Goal: Transaction & Acquisition: Purchase product/service

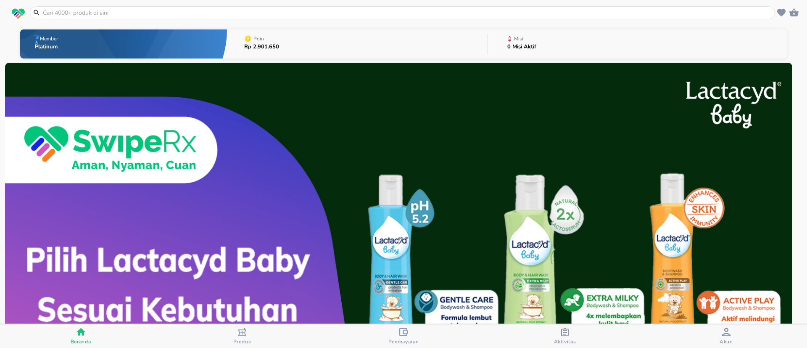
click at [180, 13] on input "text" at bounding box center [407, 12] width 731 height 9
paste input "pimtrakol"
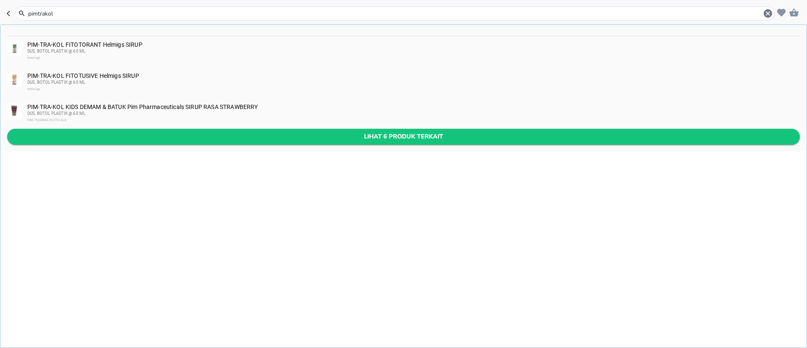
type input "pimtrakol"
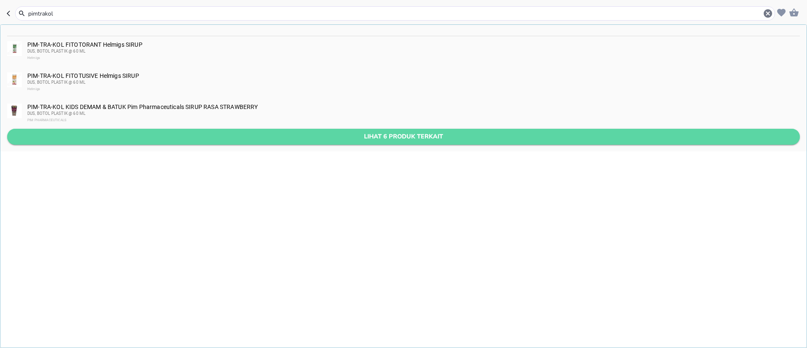
click at [171, 135] on span "Lihat 6 produk terkait" at bounding box center [403, 136] width 779 height 11
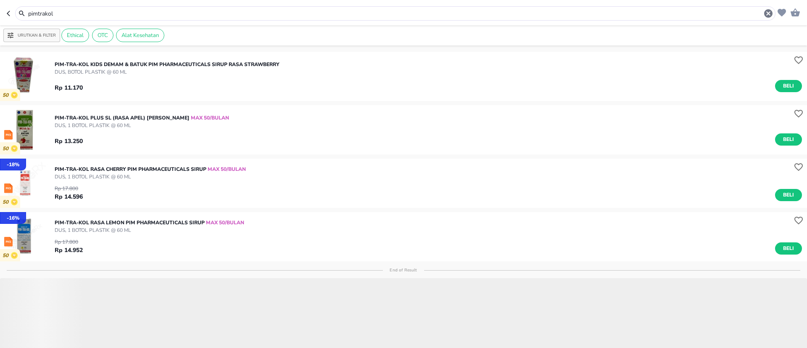
scroll to position [126, 0]
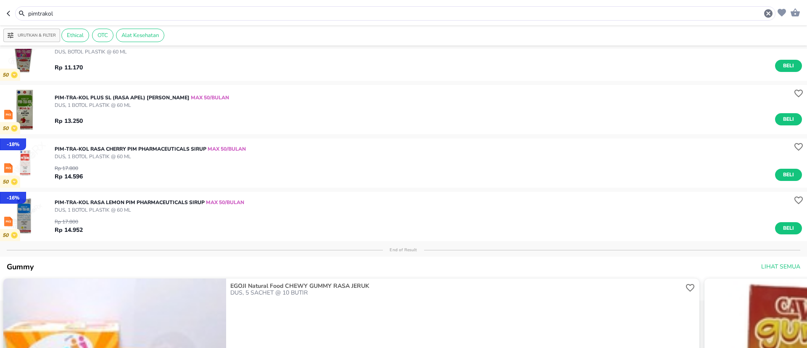
click at [61, 17] on input "pimtrakol" at bounding box center [395, 13] width 736 height 9
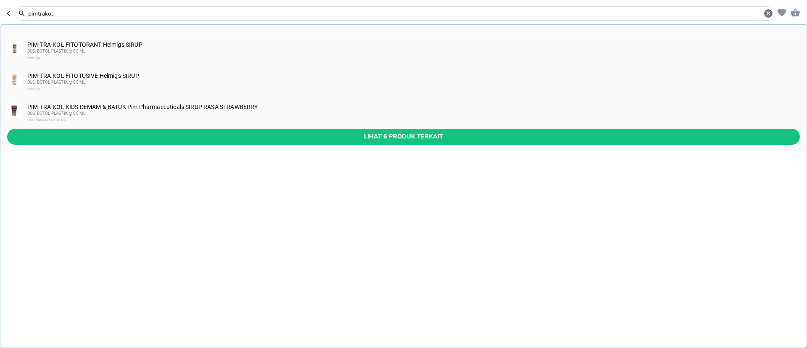
click at [61, 17] on input "pimtrakol" at bounding box center [395, 13] width 736 height 9
paste input "skizon"
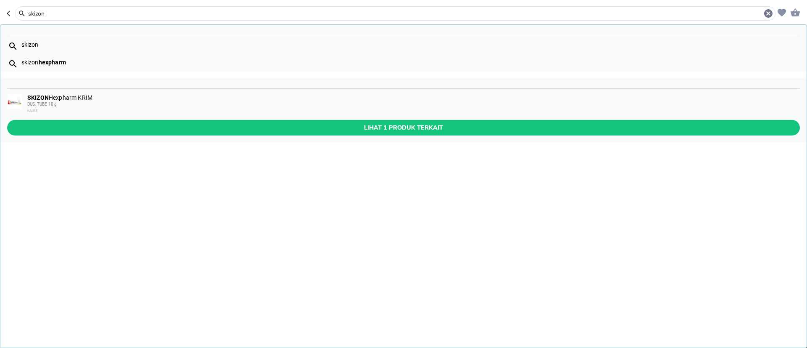
type input "skizon"
click at [98, 106] on div "DUS, TUBE 10 g" at bounding box center [413, 104] width 772 height 7
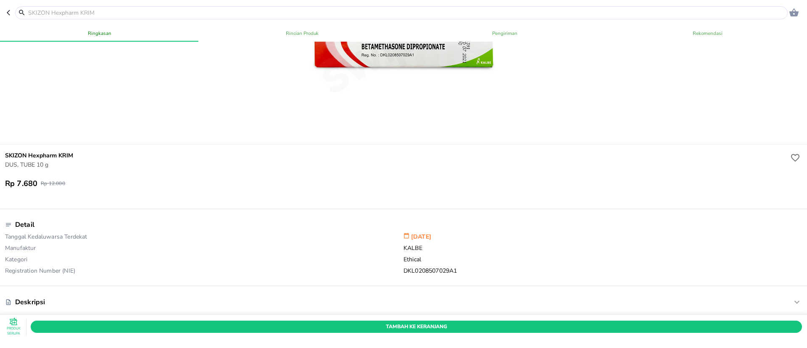
scroll to position [126, 0]
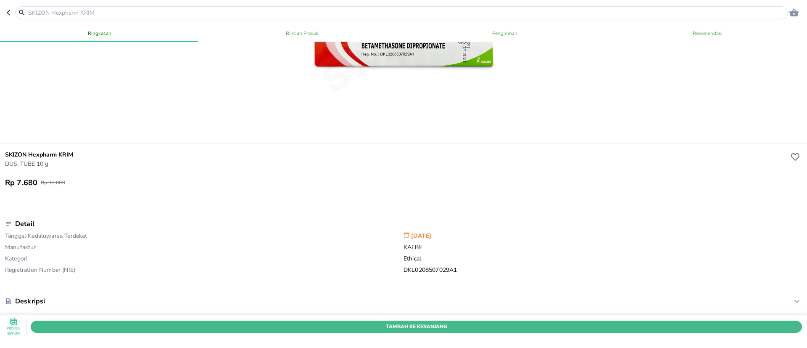
click at [592, 322] on span "Tambah Ke Keranjang" at bounding box center [416, 326] width 759 height 9
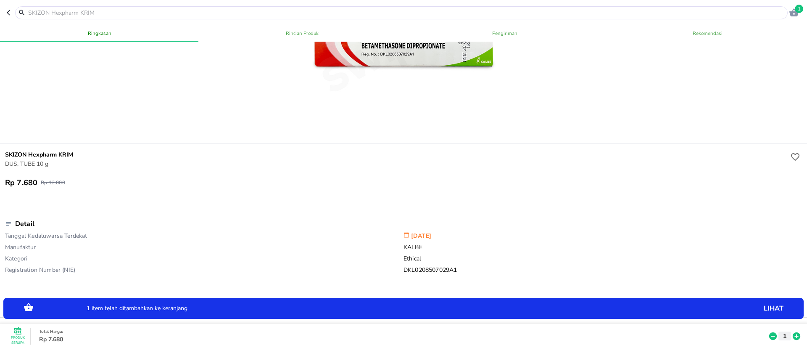
click at [793, 332] on icon at bounding box center [797, 336] width 8 height 8
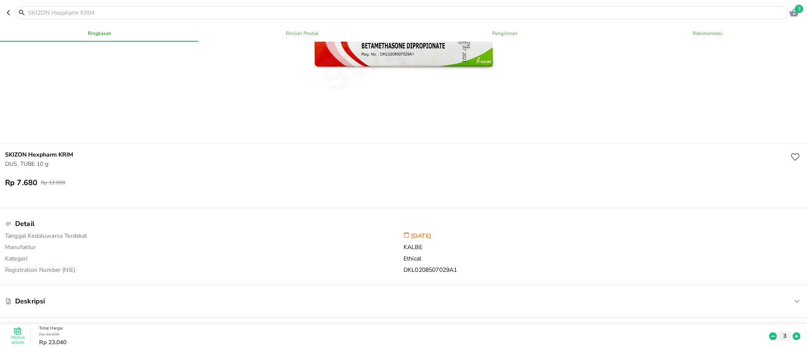
click at [63, 13] on input "text" at bounding box center [406, 12] width 758 height 9
paste input "ob herbal"
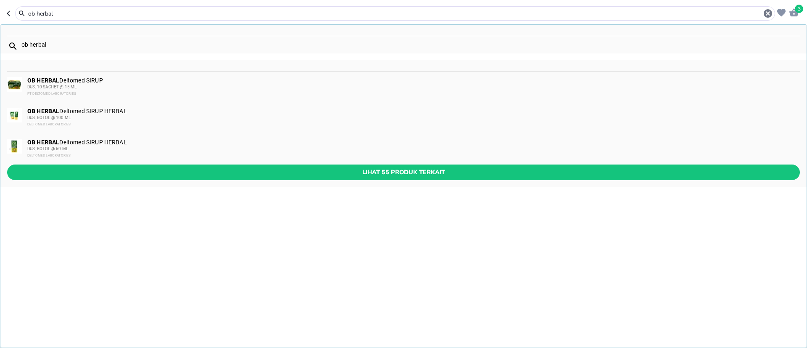
type input "ob herbal"
click at [63, 150] on span "DUS, BOTOL @ 60 ML" at bounding box center [47, 148] width 41 height 5
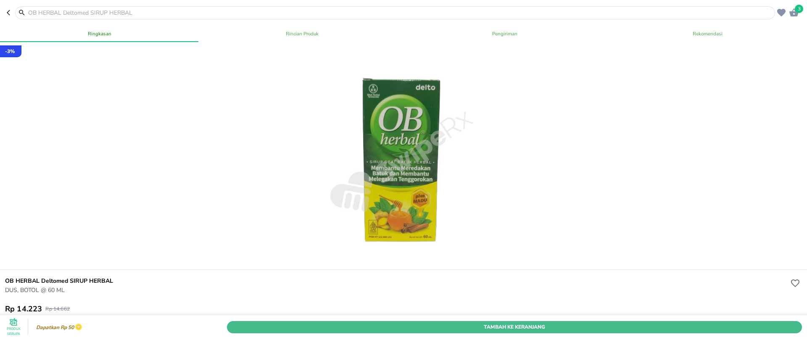
click at [526, 322] on span "Tambah Ke Keranjang" at bounding box center [514, 326] width 562 height 9
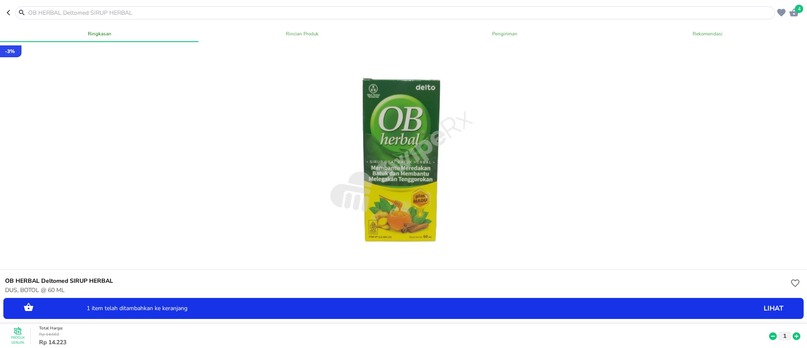
click at [791, 331] on icon at bounding box center [796, 335] width 11 height 9
click at [793, 332] on icon at bounding box center [797, 336] width 8 height 8
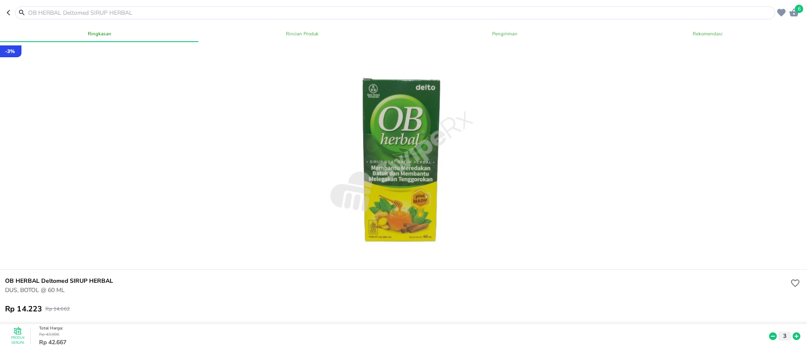
click at [56, 14] on input "text" at bounding box center [400, 12] width 746 height 9
paste input "antimo anak"
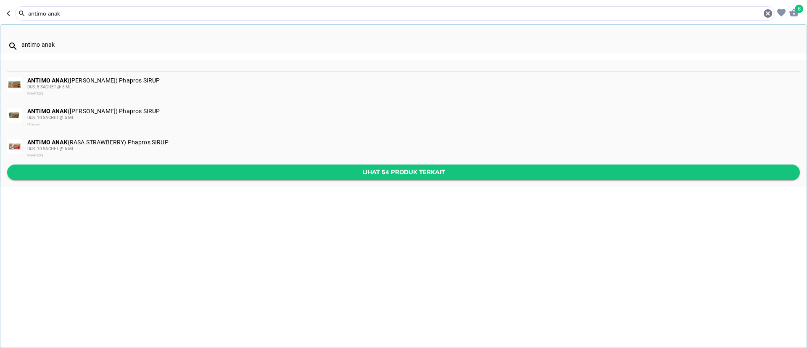
type input "antimo anak"
drag, startPoint x: 165, startPoint y: 167, endPoint x: 148, endPoint y: 254, distance: 88.8
click at [148, 254] on div "antimo anak ANTIMO ANAK (RASA JERUK) Phapros SIRUP DUS, 5 SACHET @ 5 ML PHAPROS…" at bounding box center [403, 185] width 807 height 323
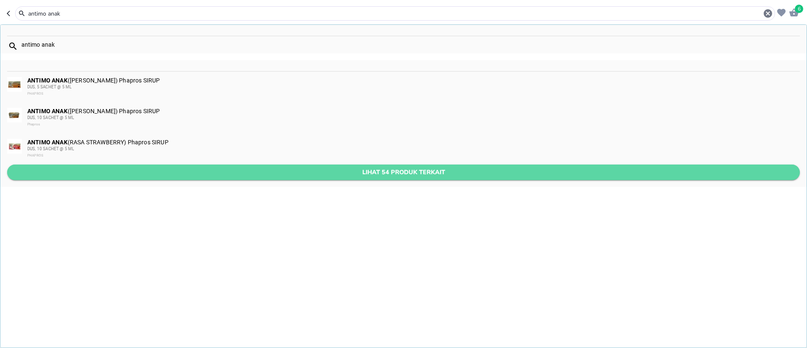
click at [263, 169] on span "Lihat 54 produk terkait" at bounding box center [403, 172] width 779 height 11
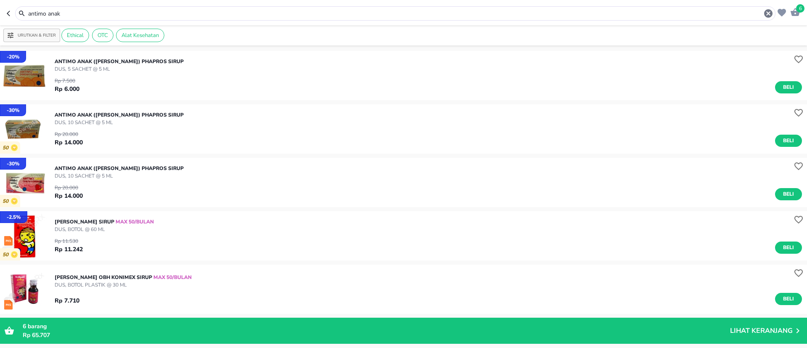
click at [59, 13] on input "antimo anak" at bounding box center [395, 13] width 736 height 9
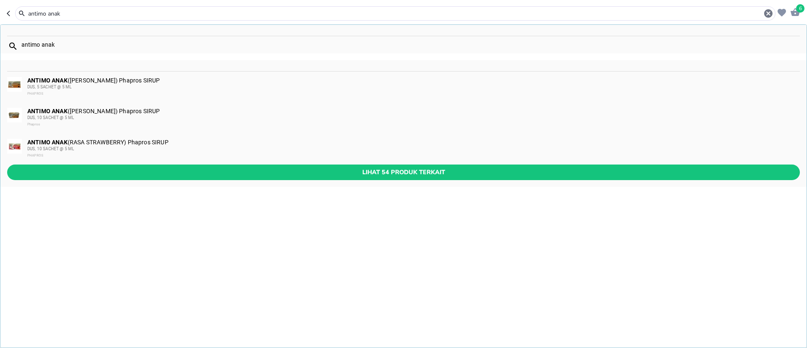
click at [59, 13] on input "antimo anak" at bounding box center [395, 13] width 736 height 9
paste input "lanadexon"
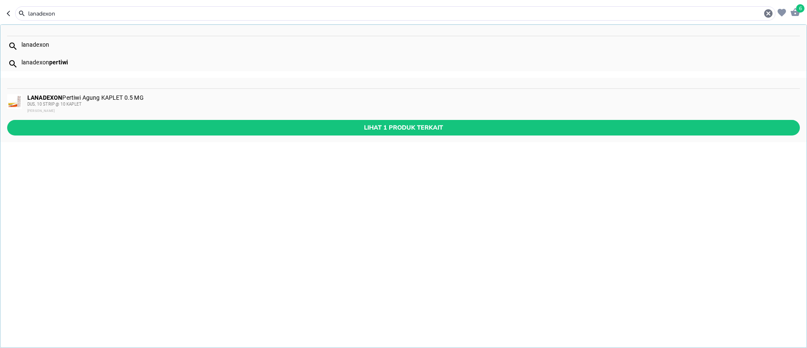
type input "lanadexon"
click at [120, 100] on div "LANADEXON Pertiwi Agung KAPLET 0.5 MG DUS, 10 STRIP @ 10 KAPLET PERTIWI AGUNG" at bounding box center [413, 104] width 772 height 20
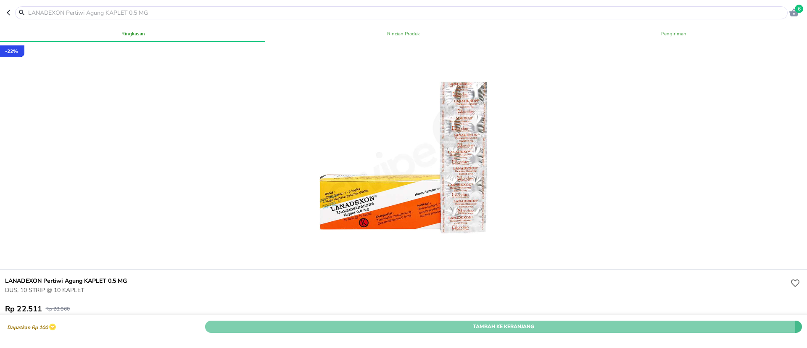
click at [473, 322] on span "Tambah Ke Keranjang" at bounding box center [503, 326] width 584 height 9
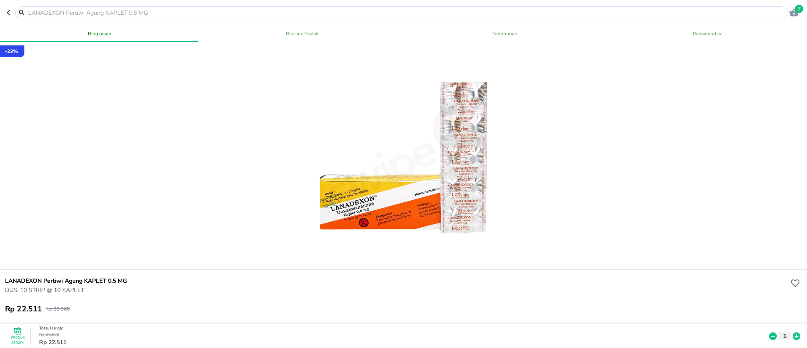
click at [48, 14] on input "text" at bounding box center [406, 12] width 758 height 9
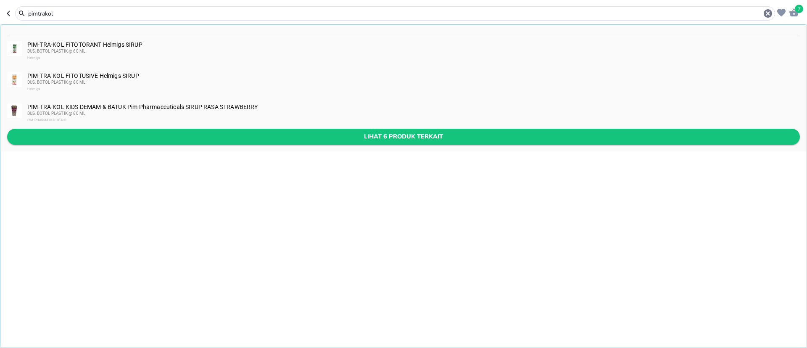
type input "pimtrakol"
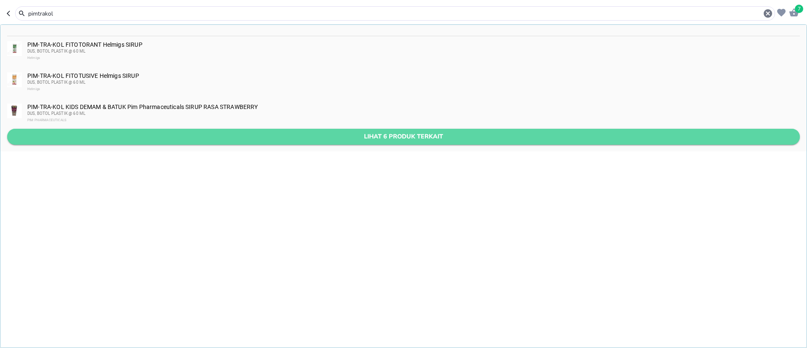
click at [165, 140] on span "Lihat 6 produk terkait" at bounding box center [403, 136] width 779 height 11
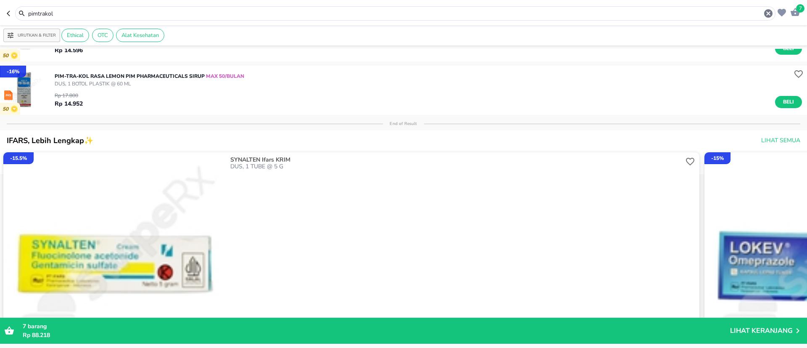
scroll to position [189, 0]
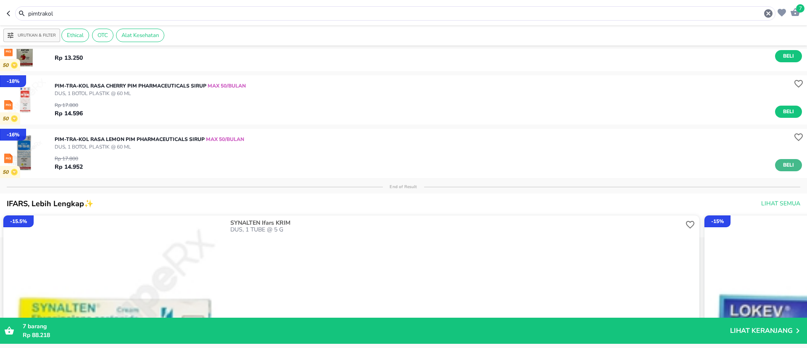
click at [781, 164] on span "Beli" at bounding box center [788, 165] width 14 height 9
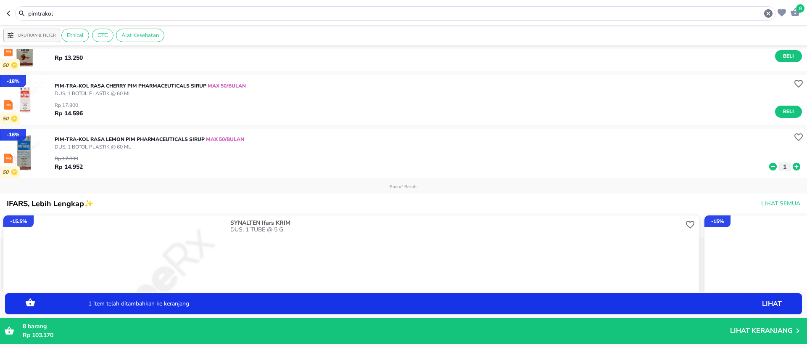
click at [793, 166] on icon at bounding box center [797, 167] width 8 height 8
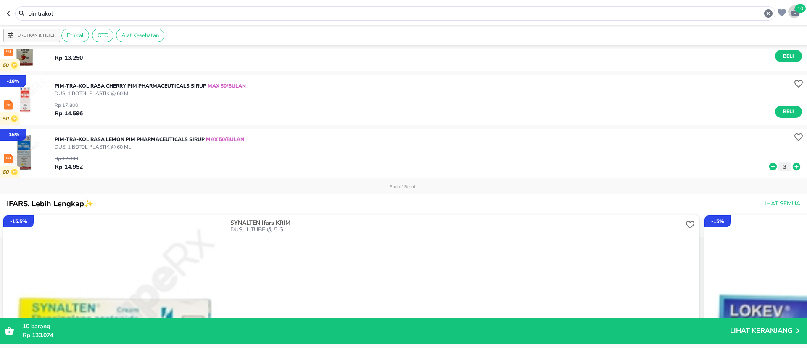
click at [805, 10] on span "10" at bounding box center [800, 8] width 11 height 8
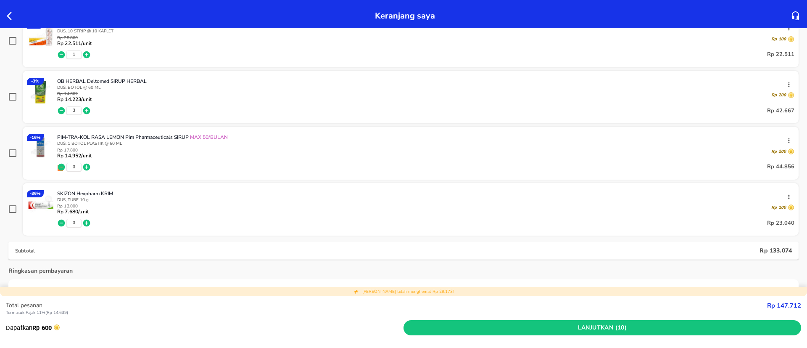
scroll to position [189, 0]
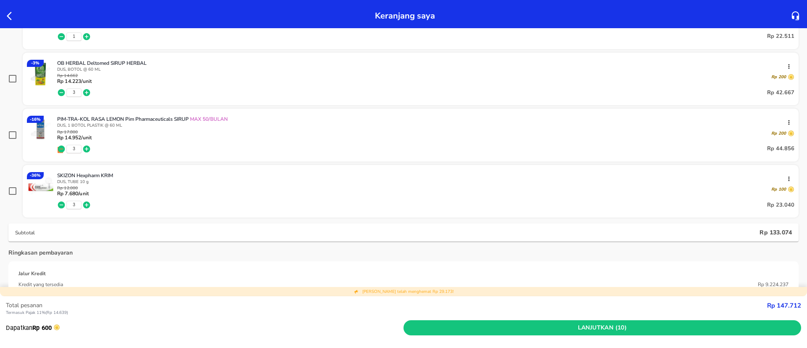
click at [13, 15] on icon "button" at bounding box center [12, 16] width 10 height 10
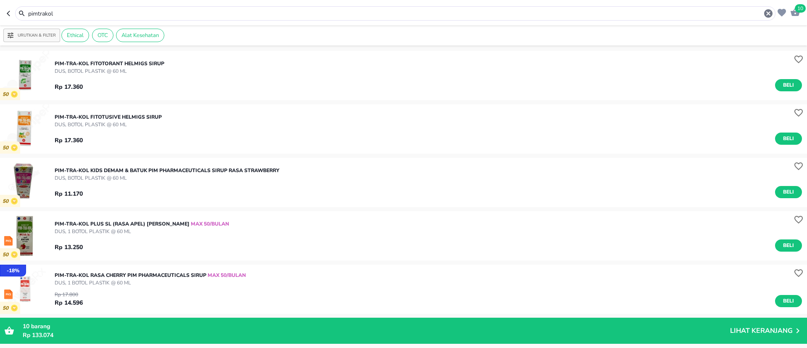
click at [67, 15] on input "pimtrakol" at bounding box center [395, 13] width 736 height 9
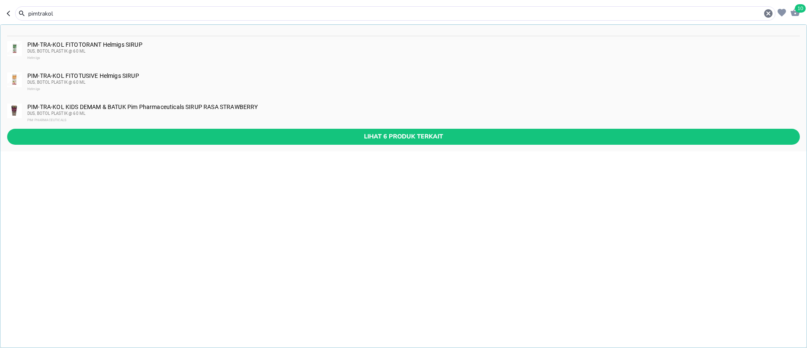
click at [67, 15] on input "pimtrakol" at bounding box center [395, 13] width 736 height 9
paste input "lactacyd baby"
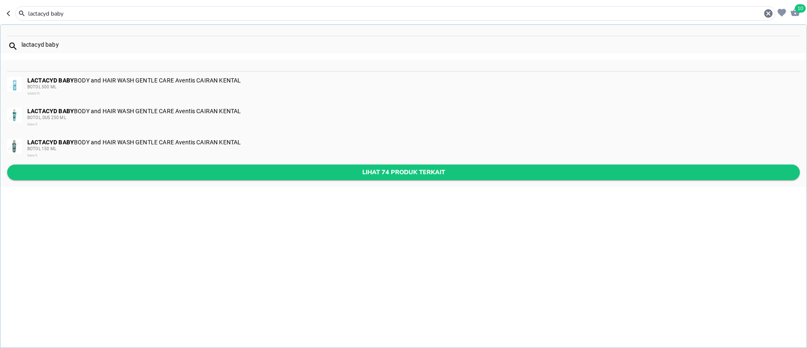
type input "lactacyd baby"
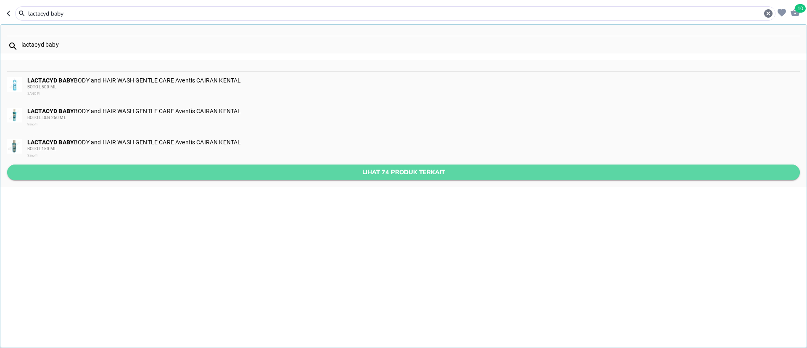
click at [158, 176] on span "Lihat 74 produk terkait" at bounding box center [403, 172] width 779 height 11
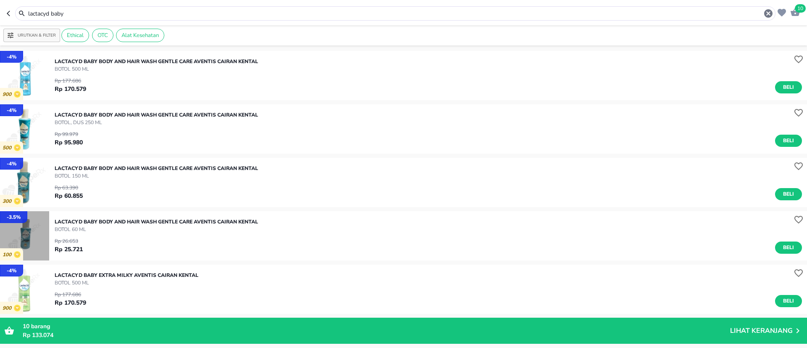
click at [32, 236] on img "button" at bounding box center [24, 235] width 49 height 49
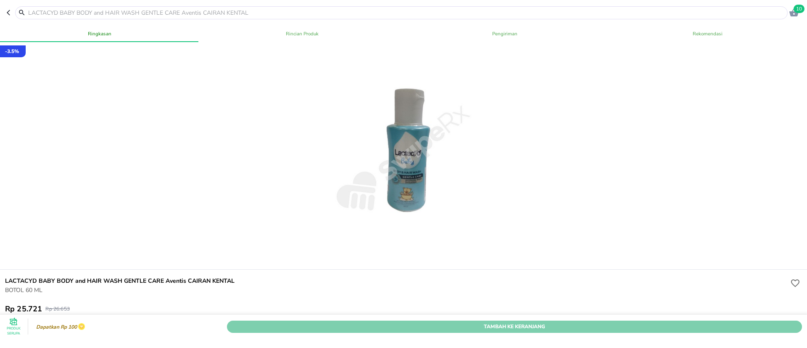
click at [525, 322] on span "Tambah Ke Keranjang" at bounding box center [514, 326] width 562 height 9
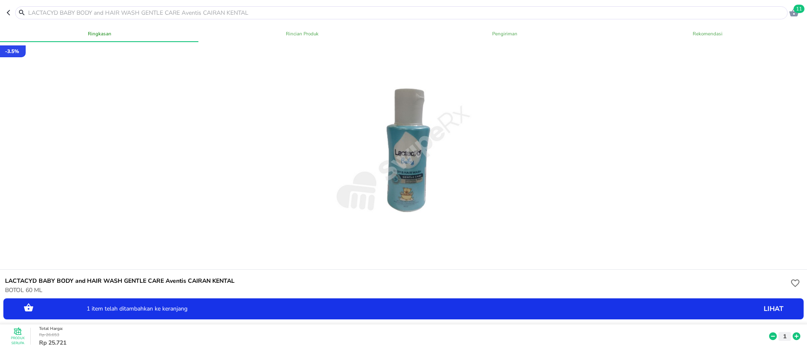
click at [791, 331] on icon at bounding box center [796, 335] width 11 height 9
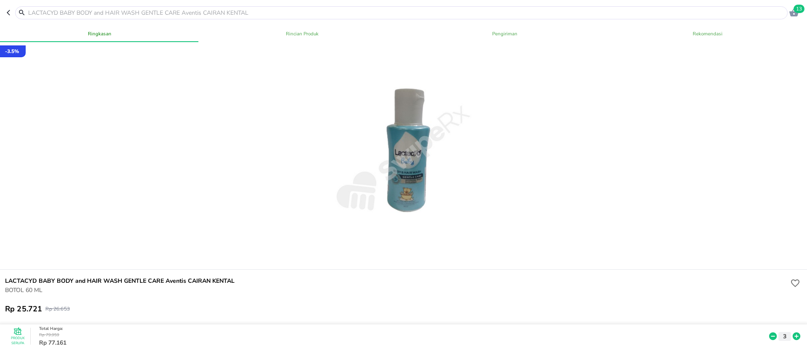
click at [130, 13] on input "text" at bounding box center [406, 12] width 758 height 9
paste input "flucadex"
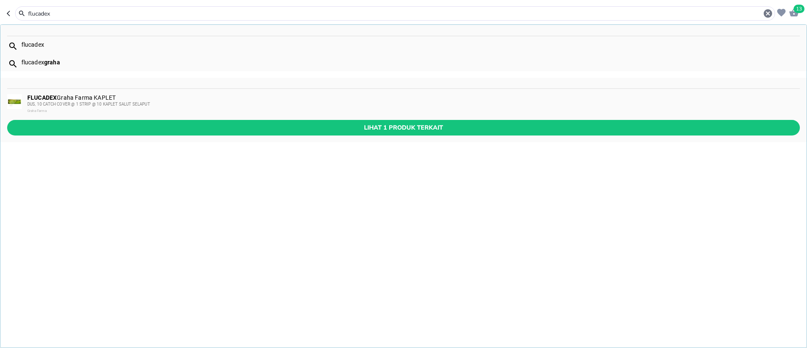
type input "flucadex"
click at [84, 92] on div "FLUCADEX Graha Farma KAPLET DUS, 10 CATCH COVER @ 1 STRIP @ 10 KAPLET SALUT SEL…" at bounding box center [403, 104] width 806 height 31
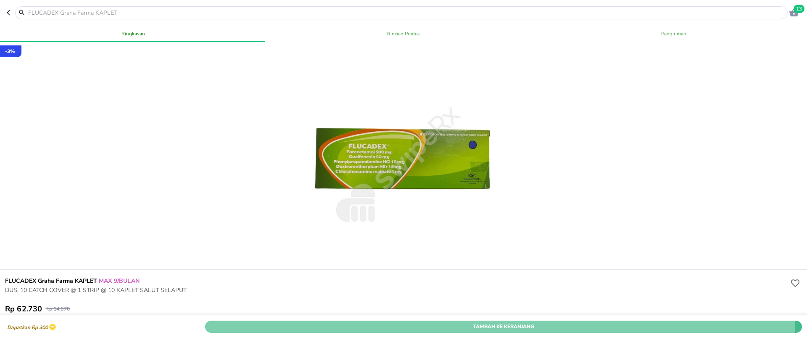
click at [463, 322] on span "Tambah Ke Keranjang" at bounding box center [503, 326] width 584 height 9
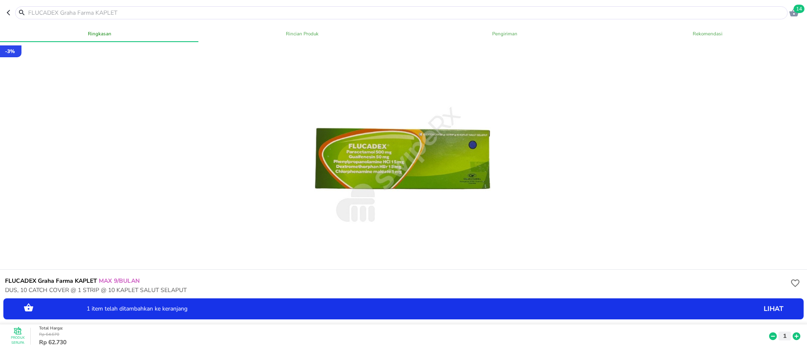
click at [177, 11] on input "text" at bounding box center [406, 12] width 758 height 9
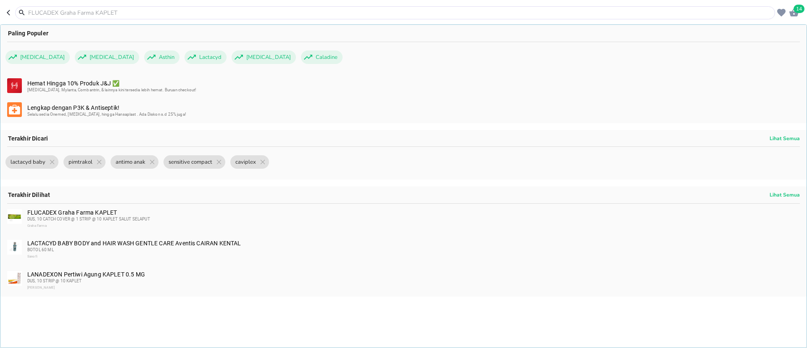
paste input "captropil"
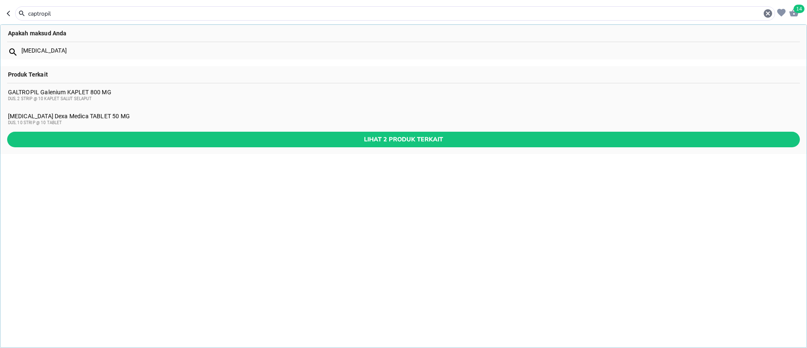
type input "captropil"
click at [25, 118] on div "CAPTOPRIL Dexa Medica TABLET 50 MG DUS, 10 STRIP @ 10 TABLET" at bounding box center [403, 119] width 791 height 13
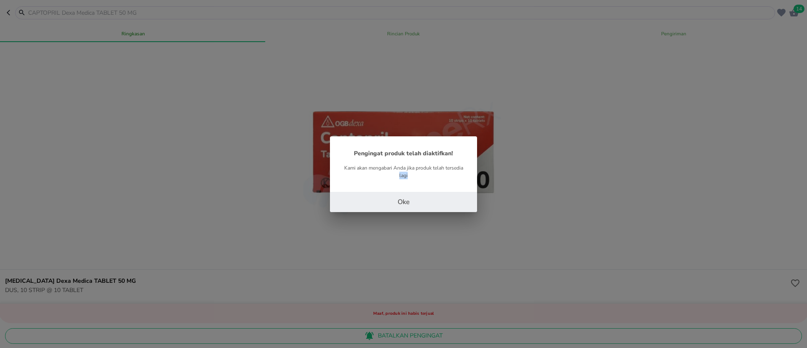
click at [476, 320] on div "Pengingat produk telah diaktifkan! Kami akan mengabari Anda jika produk telah t…" at bounding box center [403, 174] width 807 height 348
click at [401, 204] on p "Oke" at bounding box center [404, 202] width 12 height 10
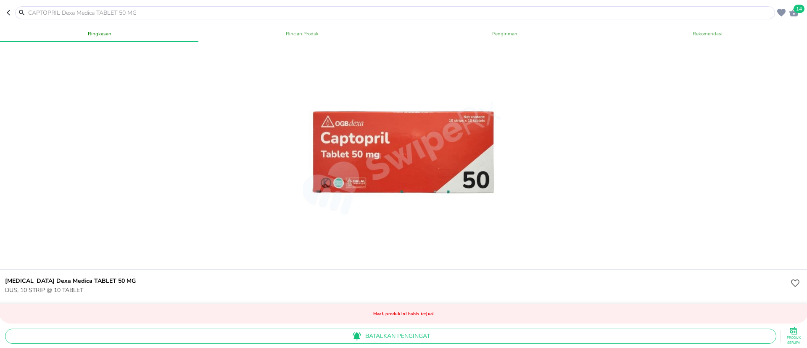
click at [61, 11] on input "text" at bounding box center [400, 12] width 746 height 9
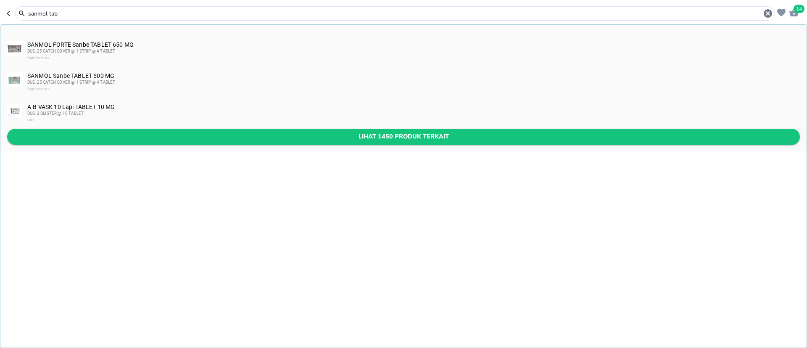
type input "sanmol tab"
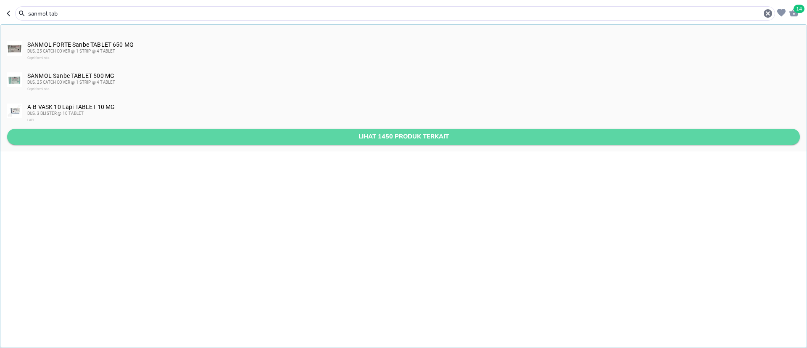
click at [114, 135] on span "Lihat 1450 produk terkait" at bounding box center [403, 136] width 779 height 11
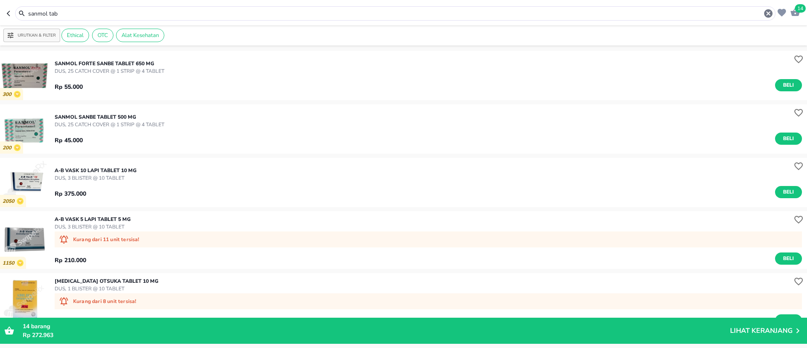
click at [778, 145] on div "SANMOL Sanbe TABLET 500 MG DUS, 25 CATCH COVER @ 1 STRIP @ 4 TABLET Rp 45.000 B…" at bounding box center [431, 129] width 752 height 40
click at [781, 137] on span "Beli" at bounding box center [788, 138] width 14 height 9
click at [167, 13] on input "sanmol tab" at bounding box center [395, 13] width 736 height 9
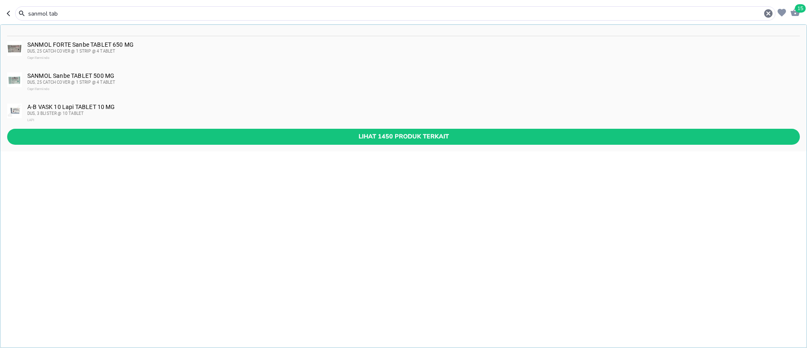
click at [167, 13] on input "sanmol tab" at bounding box center [395, 13] width 736 height 9
paste input "katonik"
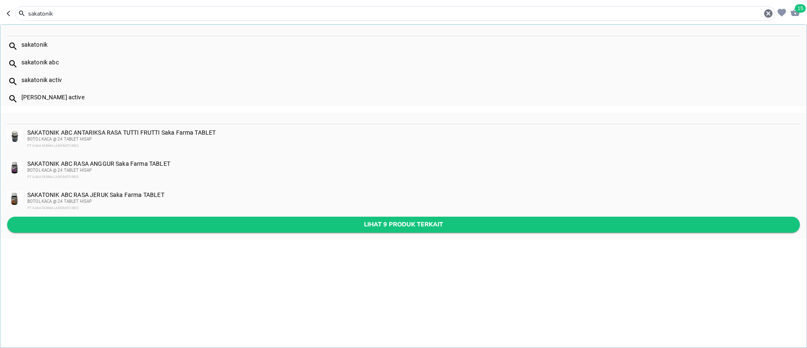
click at [222, 227] on span "Lihat 9 produk terkait" at bounding box center [403, 224] width 779 height 11
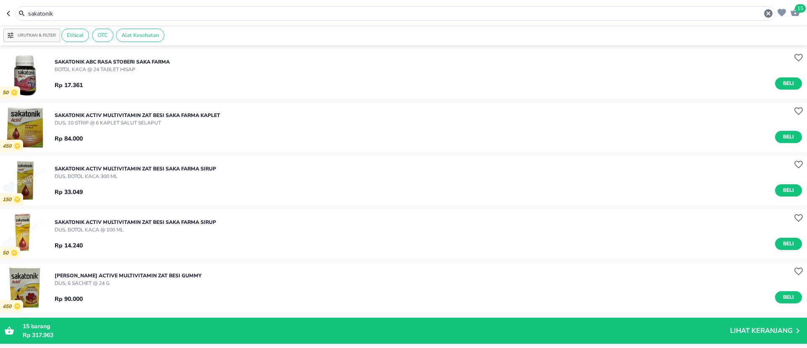
scroll to position [189, 0]
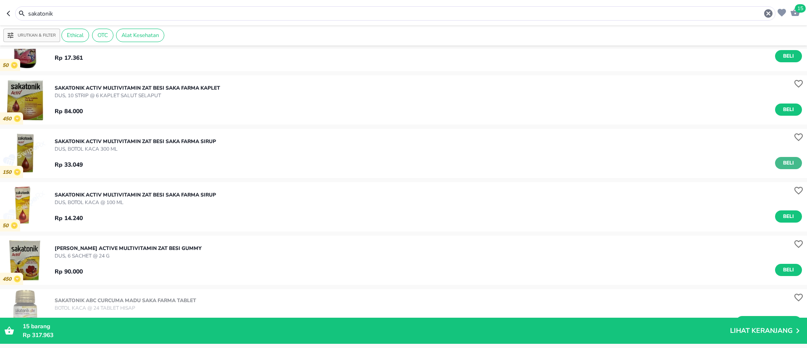
click at [781, 161] on span "Beli" at bounding box center [788, 162] width 14 height 9
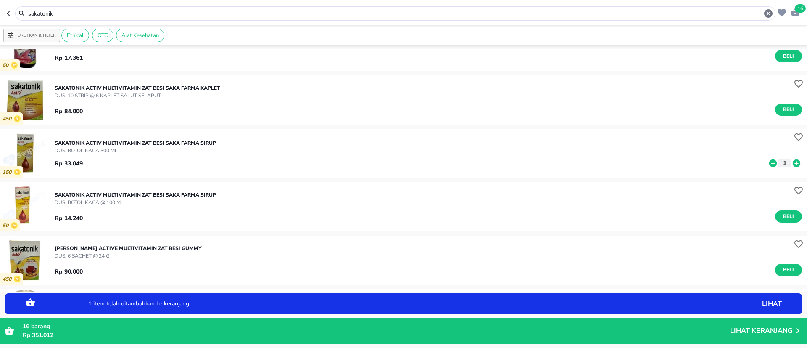
click at [793, 166] on icon at bounding box center [797, 163] width 8 height 8
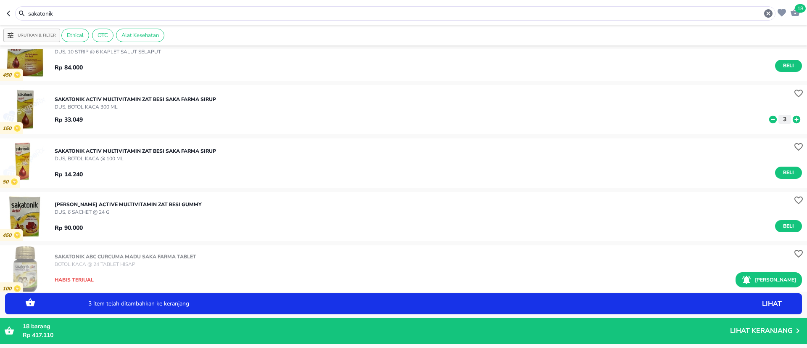
scroll to position [252, 0]
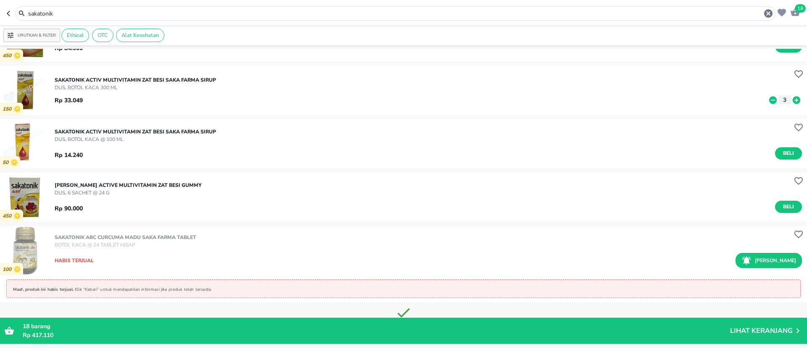
click at [769, 101] on icon at bounding box center [773, 100] width 8 height 8
click at [82, 7] on div "sakatonik" at bounding box center [395, 13] width 760 height 14
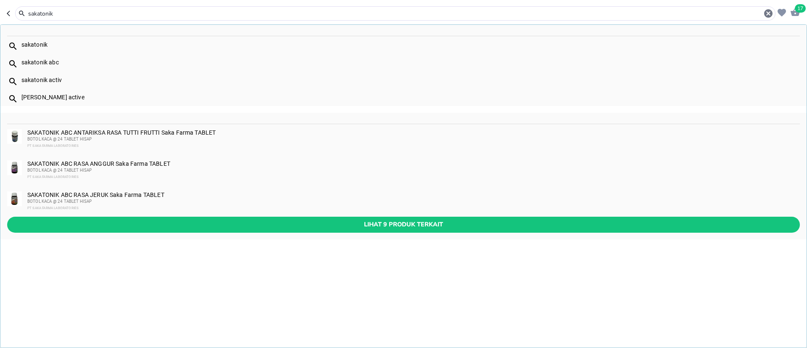
click at [82, 13] on input "sakatonik" at bounding box center [395, 13] width 736 height 9
paste input "vermox"
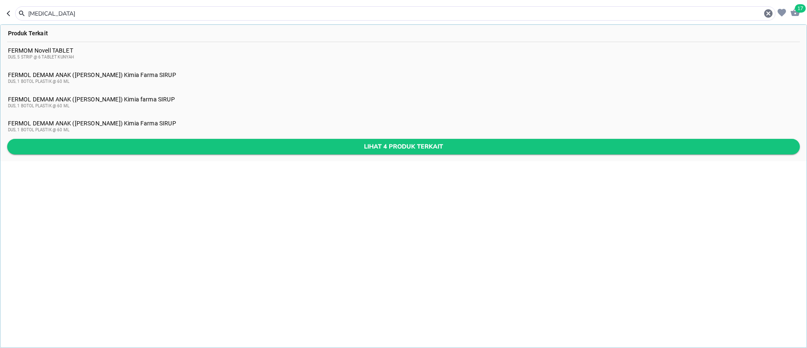
click at [241, 151] on span "Lihat 4 produk terkait" at bounding box center [403, 146] width 779 height 11
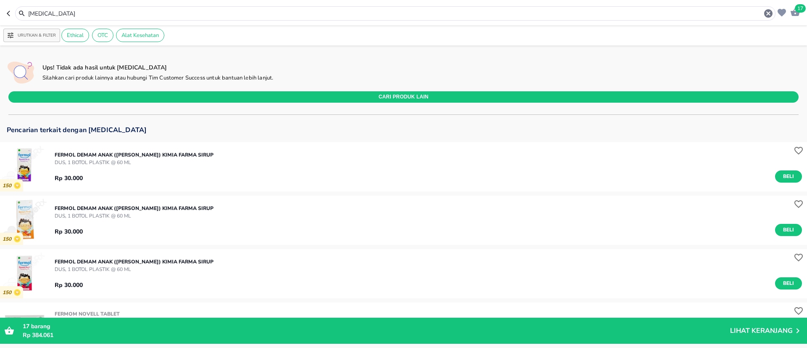
scroll to position [189, 0]
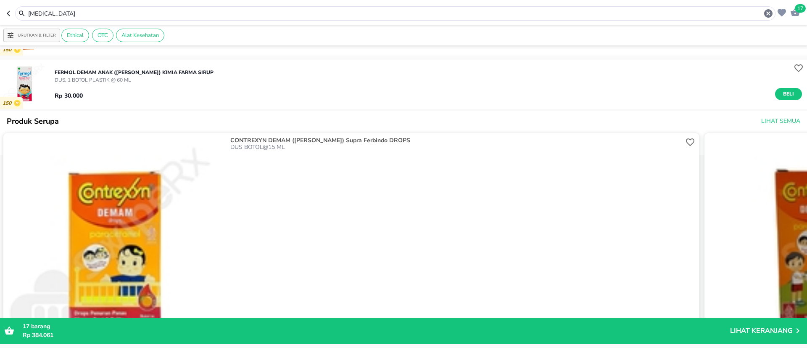
click at [77, 15] on input "vermox" at bounding box center [395, 13] width 736 height 9
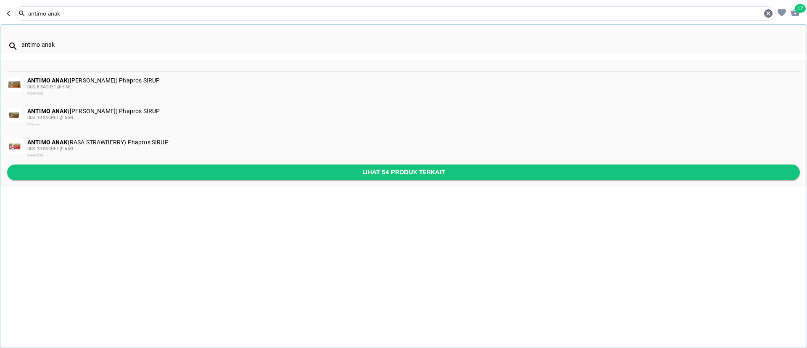
type input "antimo anak"
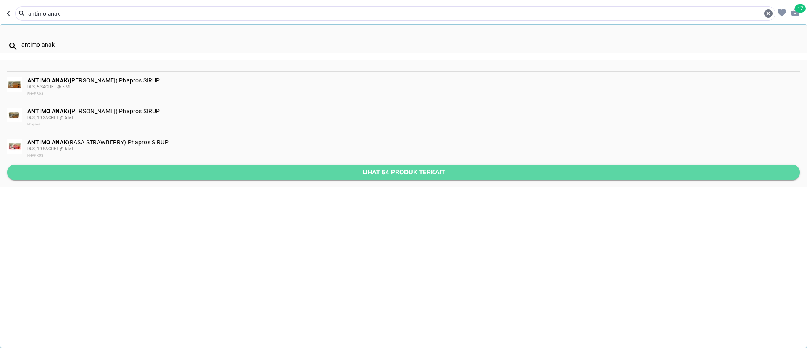
click at [277, 178] on button "Lihat 54 produk terkait" at bounding box center [403, 172] width 793 height 16
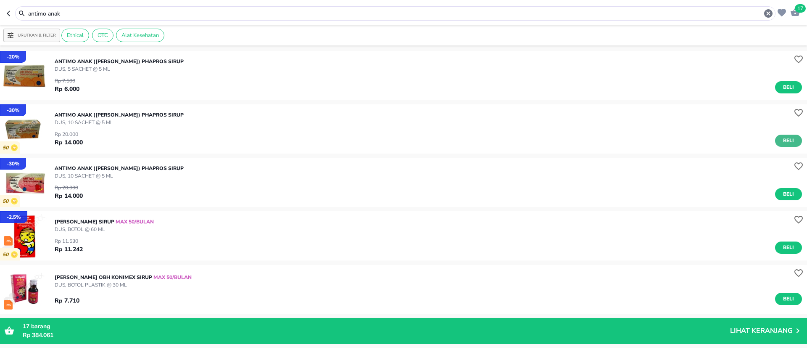
click at [781, 144] on span "Beli" at bounding box center [788, 140] width 14 height 9
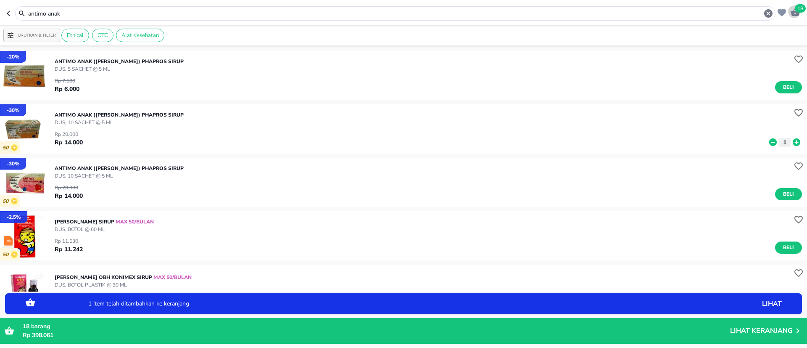
click at [800, 11] on span "18" at bounding box center [800, 8] width 11 height 8
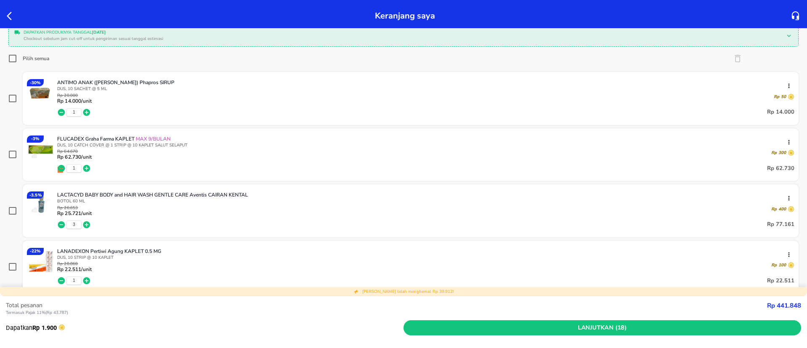
scroll to position [126, 0]
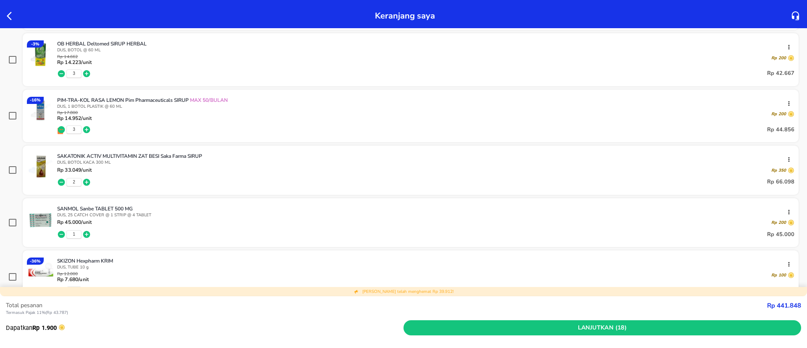
scroll to position [389, 0]
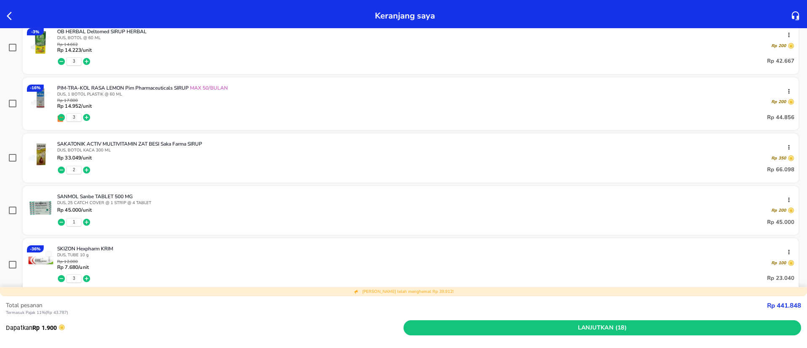
drag, startPoint x: 0, startPoint y: 224, endPoint x: 34, endPoint y: 222, distance: 34.5
click at [0, 224] on div "Dapatkan produknya tanggal 29 Sep 2025 Checkout sebelum jam cut-off untuk pengi…" at bounding box center [403, 110] width 807 height 730
